Goal: Task Accomplishment & Management: Use online tool/utility

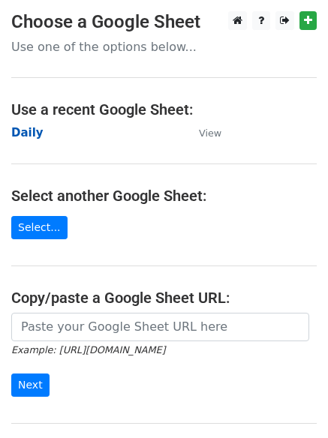
click at [15, 131] on strong "Daily" at bounding box center [27, 133] width 32 height 14
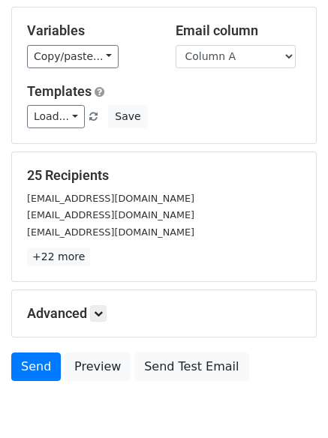
scroll to position [85, 0]
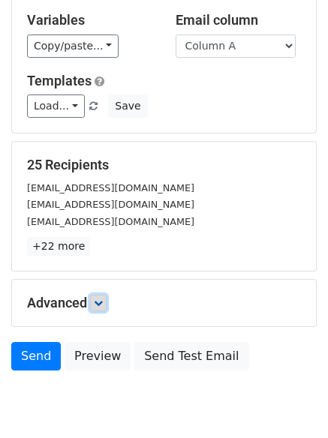
click at [101, 305] on icon at bounding box center [98, 303] width 9 height 9
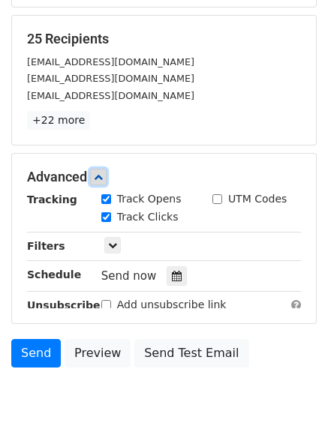
scroll to position [284, 0]
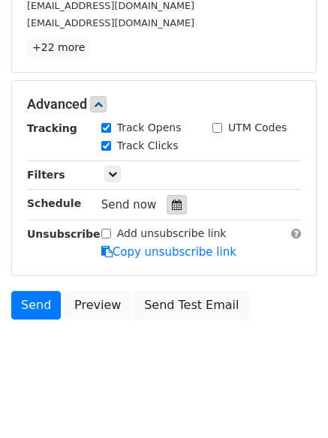
click at [172, 200] on icon at bounding box center [177, 205] width 10 height 11
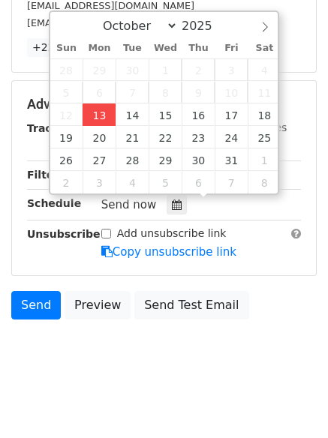
type input "2025-10-13 13:08"
type input "01"
type input "08"
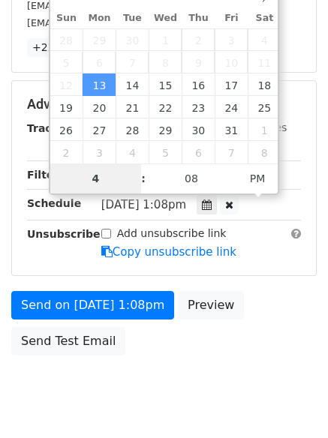
type input "4"
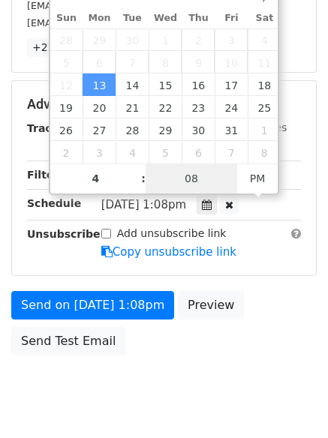
type input "2025-10-13 16:08"
type input "04"
type input "1"
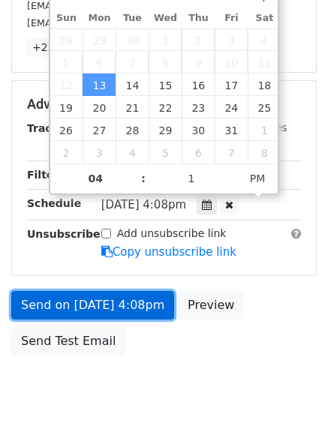
type input "2025-10-13 16:01"
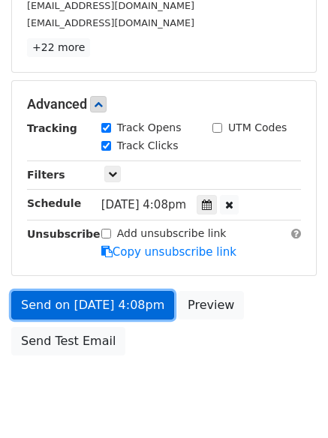
click at [78, 293] on link "Send on Oct 13 at 4:08pm" at bounding box center [92, 305] width 163 height 29
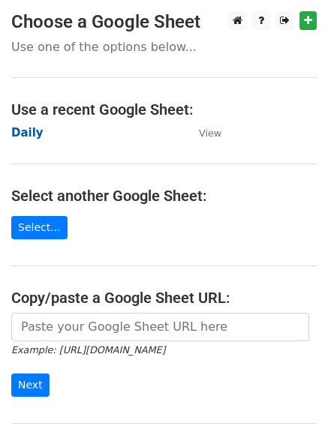
click at [23, 137] on strong "Daily" at bounding box center [27, 133] width 32 height 14
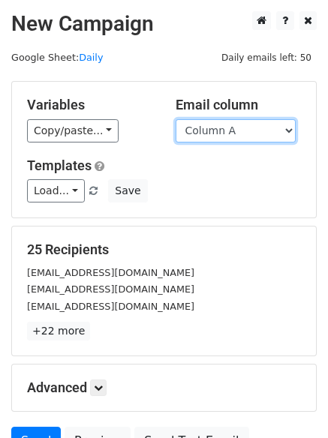
click at [206, 134] on select "Column A Column B Column C Column D Column E Column F" at bounding box center [236, 130] width 120 height 23
select select "Column B"
click at [176, 119] on select "Column A Column B Column C Column D Column E Column F" at bounding box center [236, 130] width 120 height 23
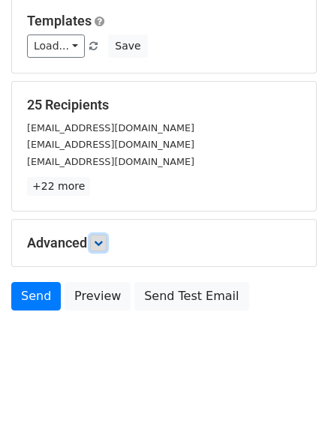
click at [99, 248] on link at bounding box center [98, 243] width 17 height 17
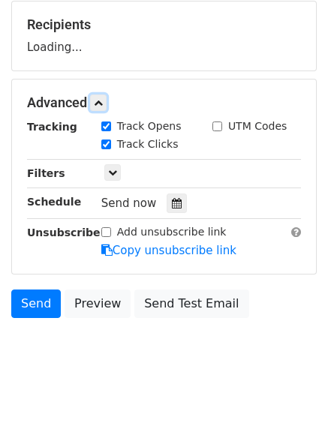
scroll to position [227, 0]
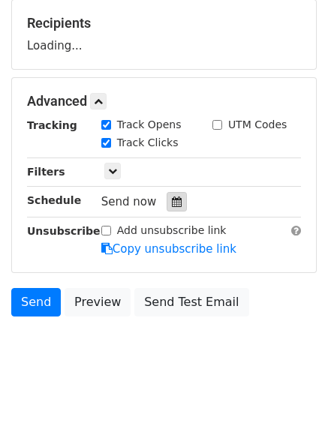
click at [172, 206] on icon at bounding box center [177, 202] width 10 height 11
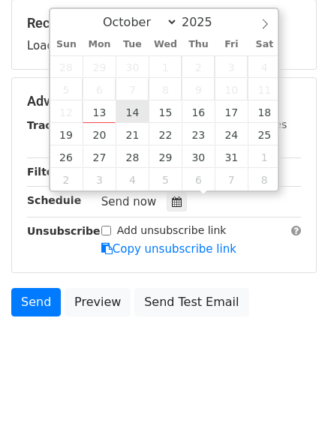
type input "2025-10-14 12:00"
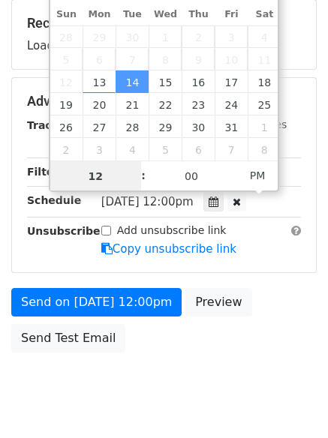
scroll to position [1, 0]
type input "5"
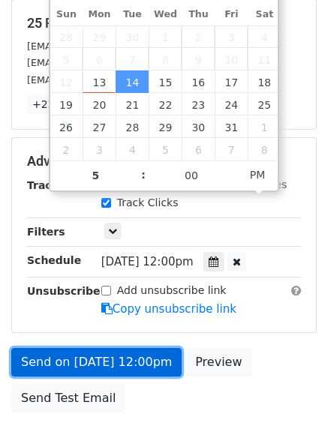
type input "2025-10-14 17:00"
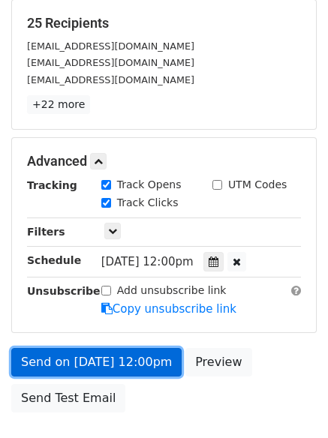
click at [112, 360] on link "Send on Oct 14 at 12:00pm" at bounding box center [96, 362] width 170 height 29
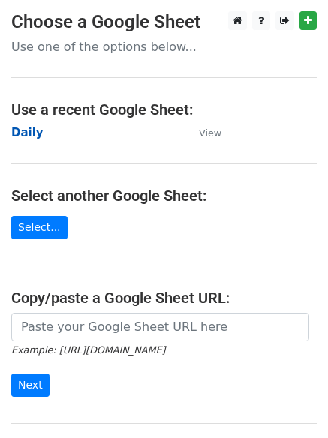
click at [28, 137] on strong "Daily" at bounding box center [27, 133] width 32 height 14
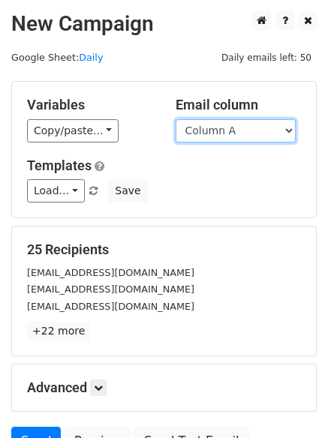
click at [214, 122] on select "Column A Column B Column C Column D Column E Column F" at bounding box center [236, 130] width 120 height 23
select select "Column C"
click at [176, 119] on select "Column A Column B Column C Column D Column E Column F" at bounding box center [236, 130] width 120 height 23
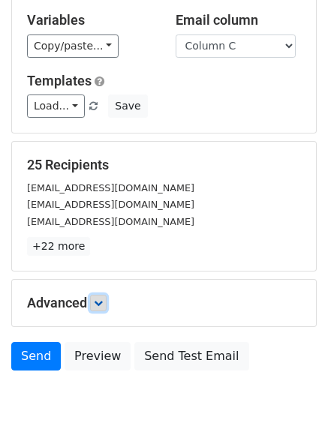
click at [103, 299] on icon at bounding box center [98, 303] width 9 height 9
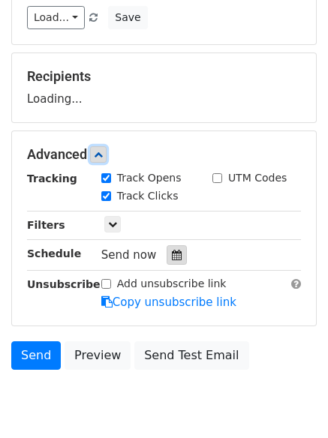
scroll to position [232, 0]
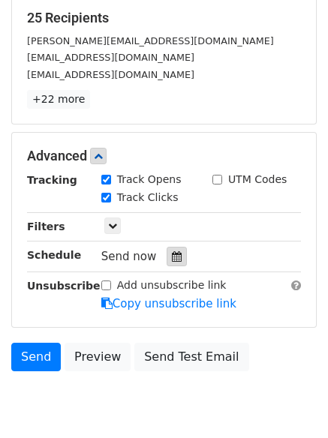
click at [172, 253] on icon at bounding box center [177, 256] width 10 height 11
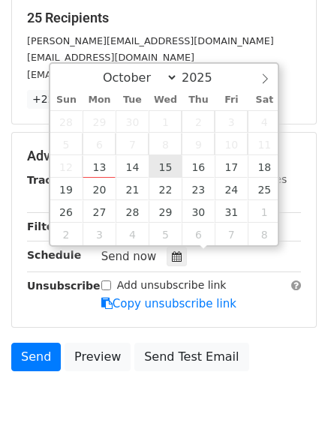
type input "2025-10-15 12:00"
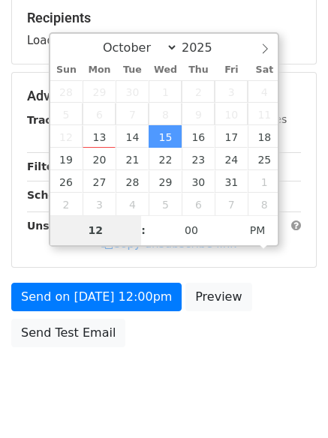
type input "6"
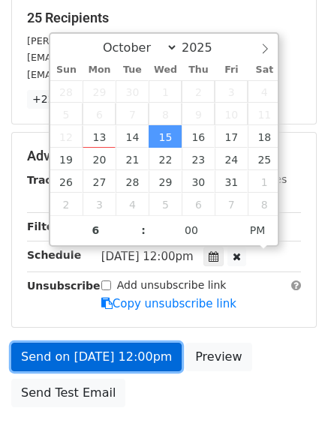
type input "2025-10-15 18:00"
click at [114, 356] on link "Send on Oct 15 at 12:00pm" at bounding box center [96, 357] width 170 height 29
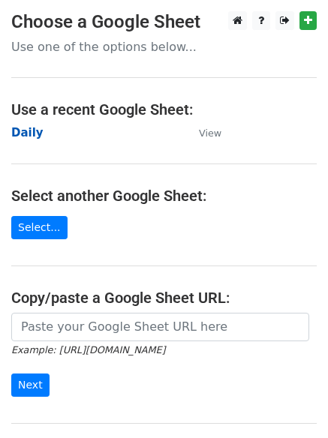
click at [27, 131] on strong "Daily" at bounding box center [27, 133] width 32 height 14
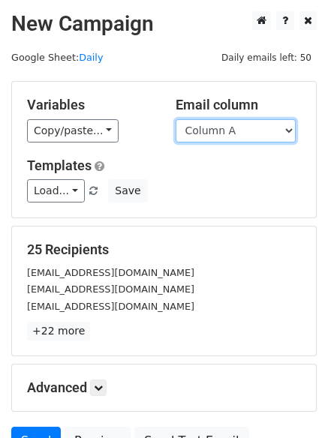
click at [241, 138] on select "Column A Column B Column C Column D Column E Column F" at bounding box center [236, 130] width 120 height 23
select select "Column D"
click at [176, 119] on select "Column A Column B Column C Column D Column E Column F" at bounding box center [236, 130] width 120 height 23
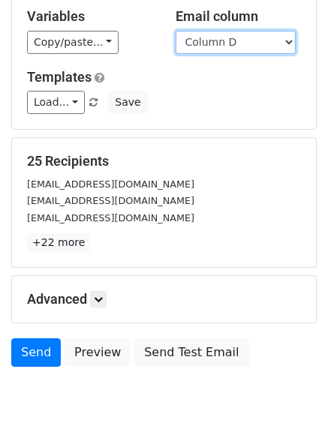
scroll to position [145, 0]
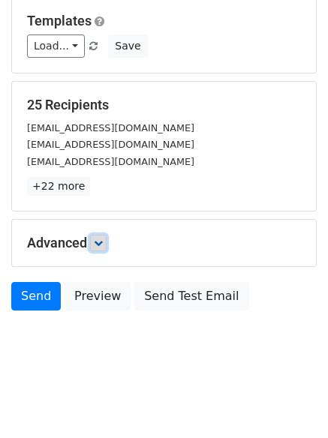
click at [97, 245] on icon at bounding box center [98, 243] width 9 height 9
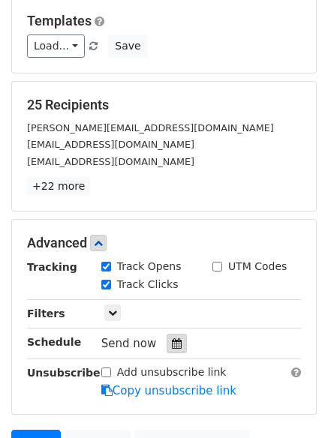
click at [170, 334] on div at bounding box center [177, 344] width 20 height 20
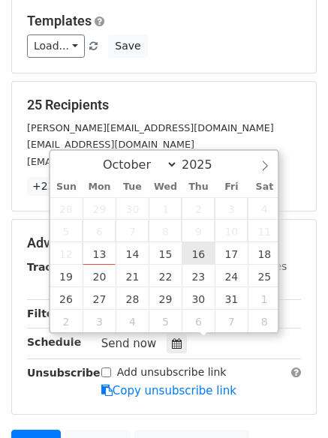
type input "2025-10-16 12:00"
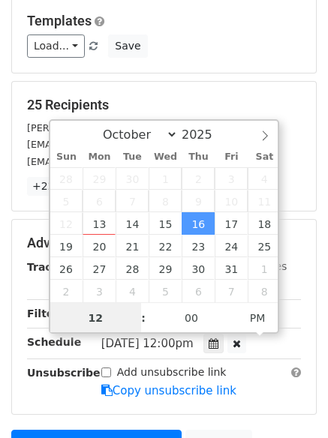
scroll to position [1, 0]
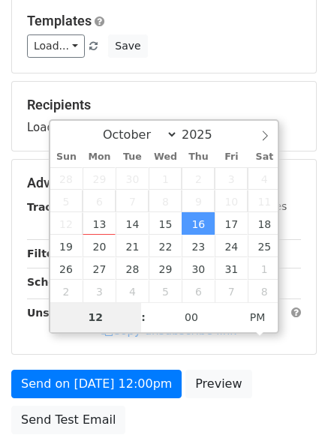
type input "7"
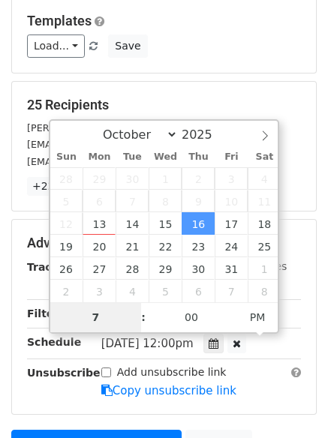
scroll to position [328, 0]
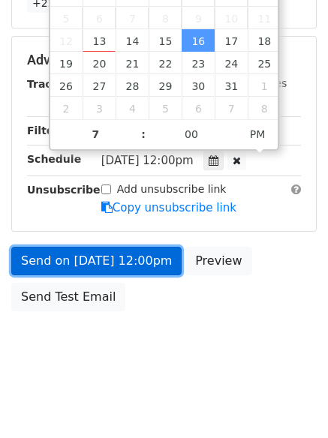
type input "2025-10-16 19:00"
click at [70, 254] on link "Send on Oct 16 at 12:00pm" at bounding box center [96, 261] width 170 height 29
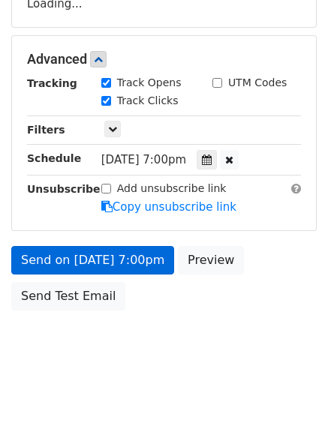
scroll to position [268, 0]
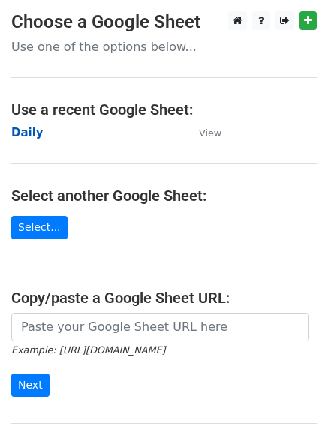
click at [20, 138] on strong "Daily" at bounding box center [27, 133] width 32 height 14
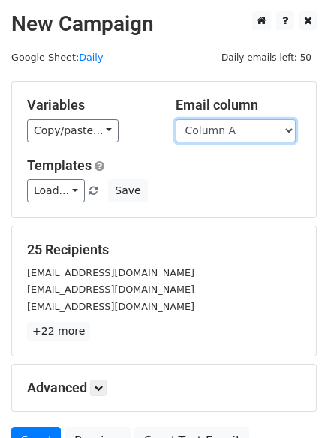
click at [211, 128] on select "Column A Column B Column C Column D Column E Column F" at bounding box center [236, 130] width 120 height 23
select select "Column E"
click at [176, 119] on select "Column A Column B Column C Column D Column E Column F" at bounding box center [236, 130] width 120 height 23
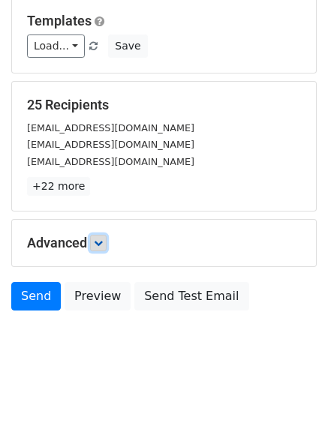
click at [94, 239] on link at bounding box center [98, 243] width 17 height 17
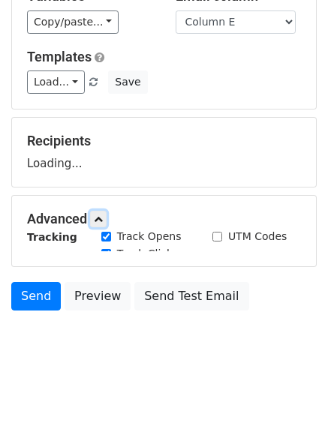
scroll to position [145, 0]
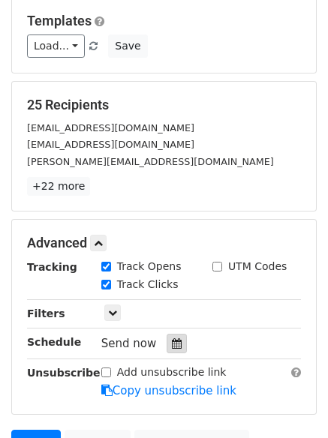
click at [172, 340] on icon at bounding box center [177, 343] width 10 height 11
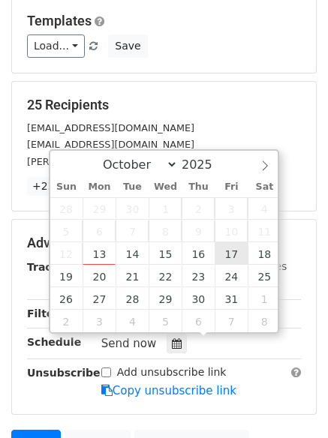
type input "2025-10-17 12:00"
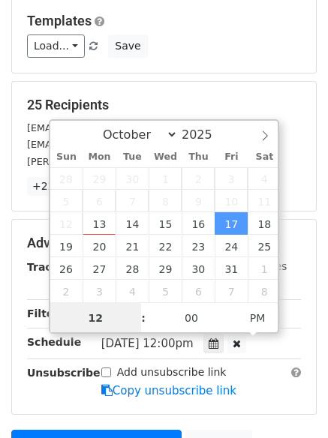
scroll to position [1, 0]
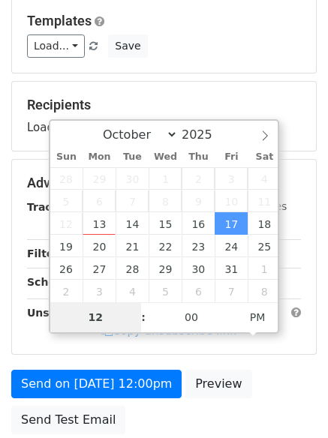
type input "8"
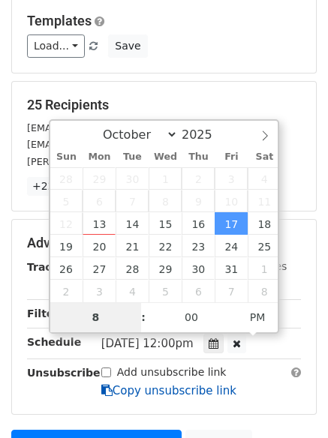
scroll to position [328, 0]
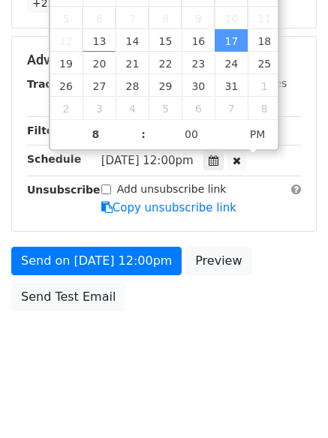
type input "2025-10-17 20:00"
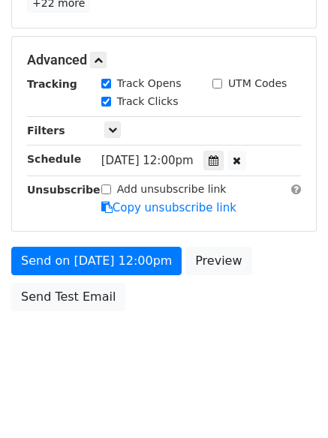
click at [103, 238] on form "Variables Copy/paste... {{Column A}} {{Column B}} {{Column C}} {{Column D}} {{C…" at bounding box center [163, 36] width 305 height 566
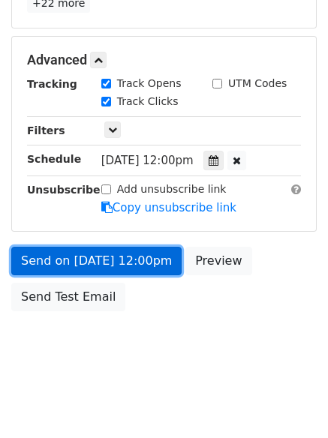
click at [103, 271] on link "Send on Oct 17 at 12:00pm" at bounding box center [96, 261] width 170 height 29
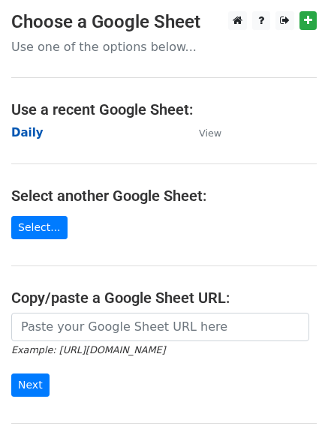
click at [32, 130] on strong "Daily" at bounding box center [27, 133] width 32 height 14
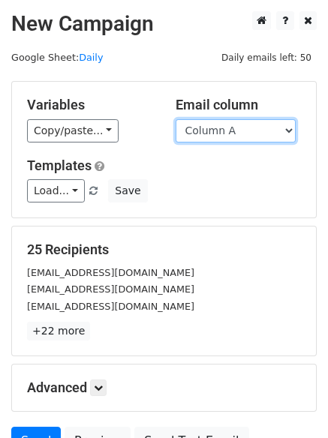
drag, startPoint x: 0, startPoint y: 0, endPoint x: 211, endPoint y: 123, distance: 244.0
click at [211, 123] on select "Column A Column B Column C Column D Column E Column F" at bounding box center [236, 130] width 120 height 23
click at [197, 266] on div "[EMAIL_ADDRESS][DOMAIN_NAME]" at bounding box center [164, 272] width 296 height 17
click at [210, 146] on div "Variables Copy/paste... {{Column A}} {{Column B}} {{Column C}} {{Column D}} {{C…" at bounding box center [164, 150] width 304 height 136
click at [212, 134] on select "Column A Column B Column C Column D Column E Column F" at bounding box center [236, 130] width 120 height 23
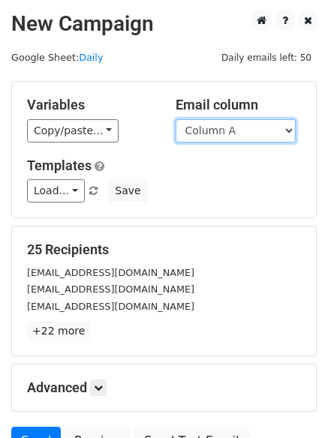
select select "Column F"
click at [176, 119] on select "Column A Column B Column C Column D Column E Column F" at bounding box center [236, 130] width 120 height 23
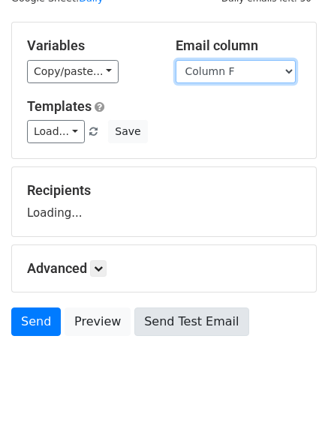
scroll to position [85, 0]
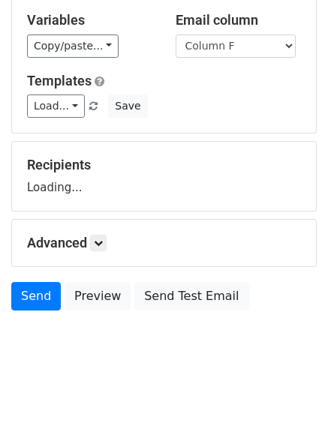
click at [109, 260] on div "Advanced Tracking Track Opens UTM Codes Track Clicks Filters Only include sprea…" at bounding box center [164, 243] width 304 height 47
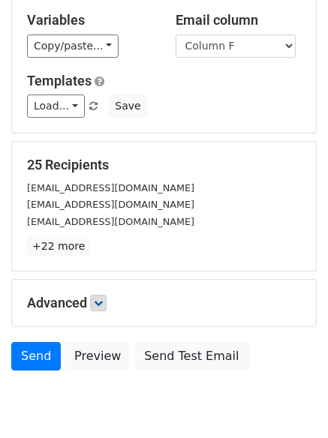
click at [107, 296] on div "Advanced Tracking Track Opens UTM Codes Track Clicks Filters Only include sprea…" at bounding box center [164, 303] width 304 height 47
click at [102, 302] on icon at bounding box center [98, 303] width 9 height 9
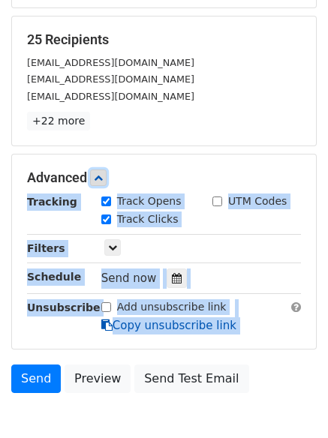
scroll to position [289, 0]
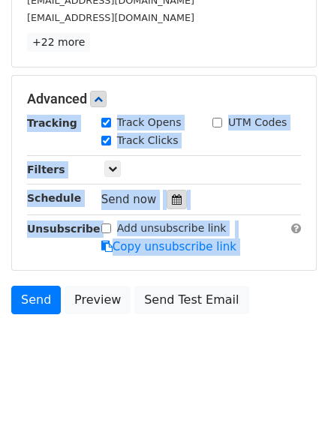
click at [167, 197] on div at bounding box center [177, 200] width 20 height 20
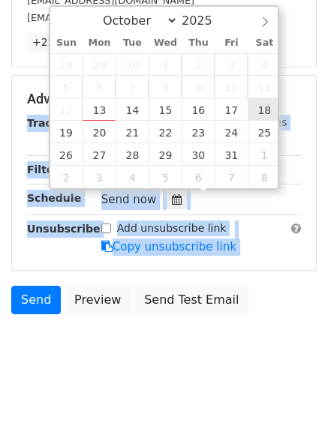
type input "[DATE] 12:00"
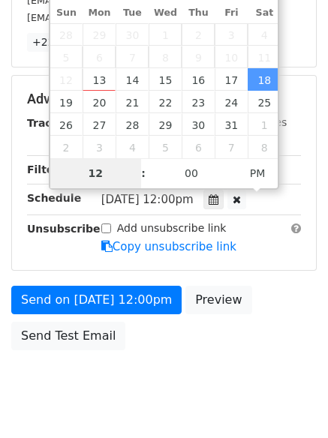
scroll to position [268, 0]
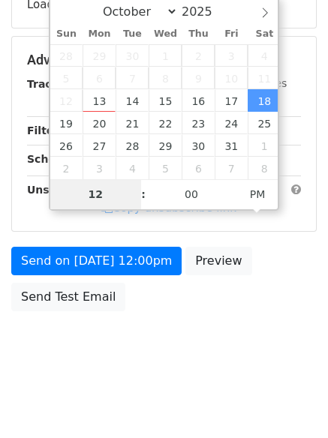
type input "9"
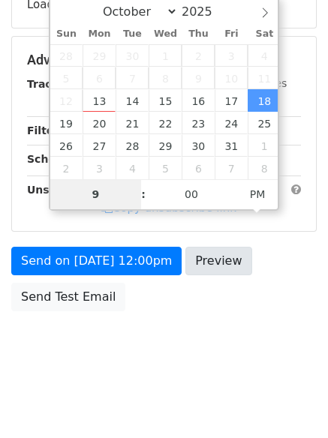
scroll to position [289, 0]
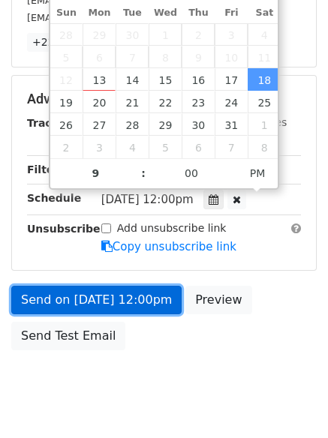
type input "[DATE] 21:00"
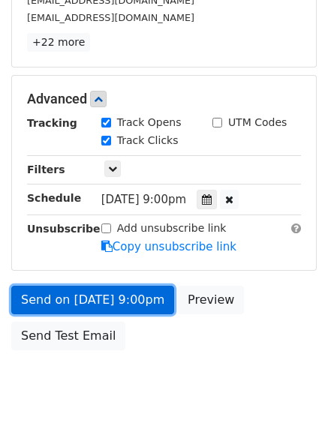
click at [81, 301] on link "Send on [DATE] 9:00pm" at bounding box center [92, 300] width 163 height 29
